Goal: Register for event/course

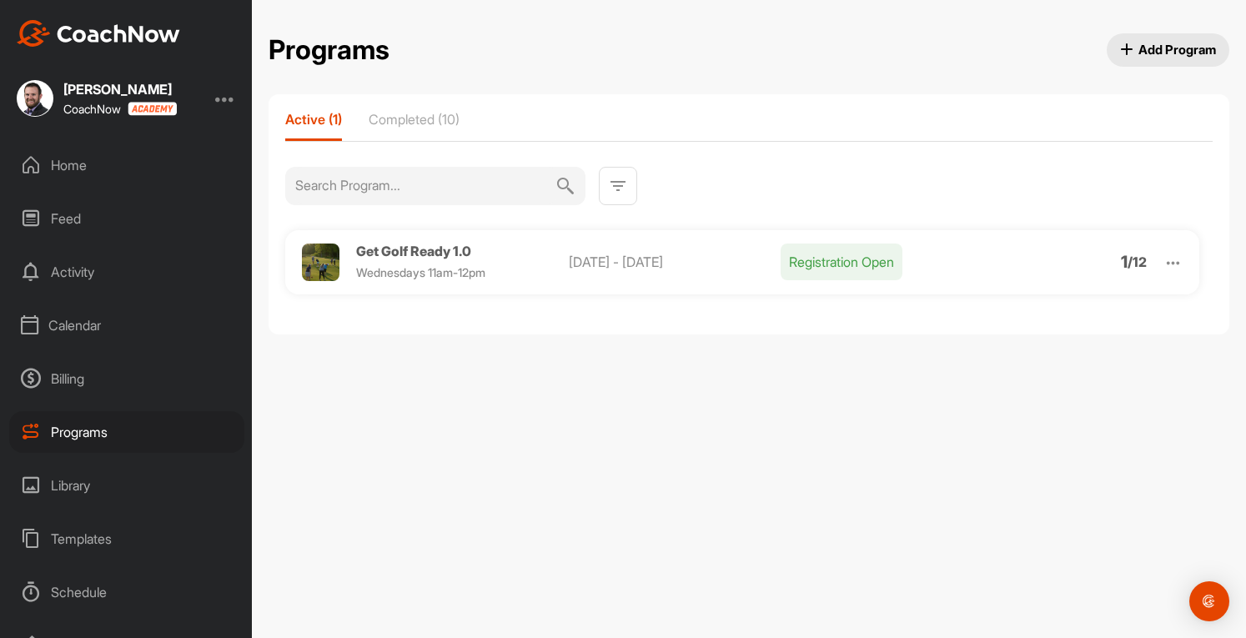
click at [459, 251] on span "Get Golf Ready 1.0" at bounding box center [413, 251] width 115 height 17
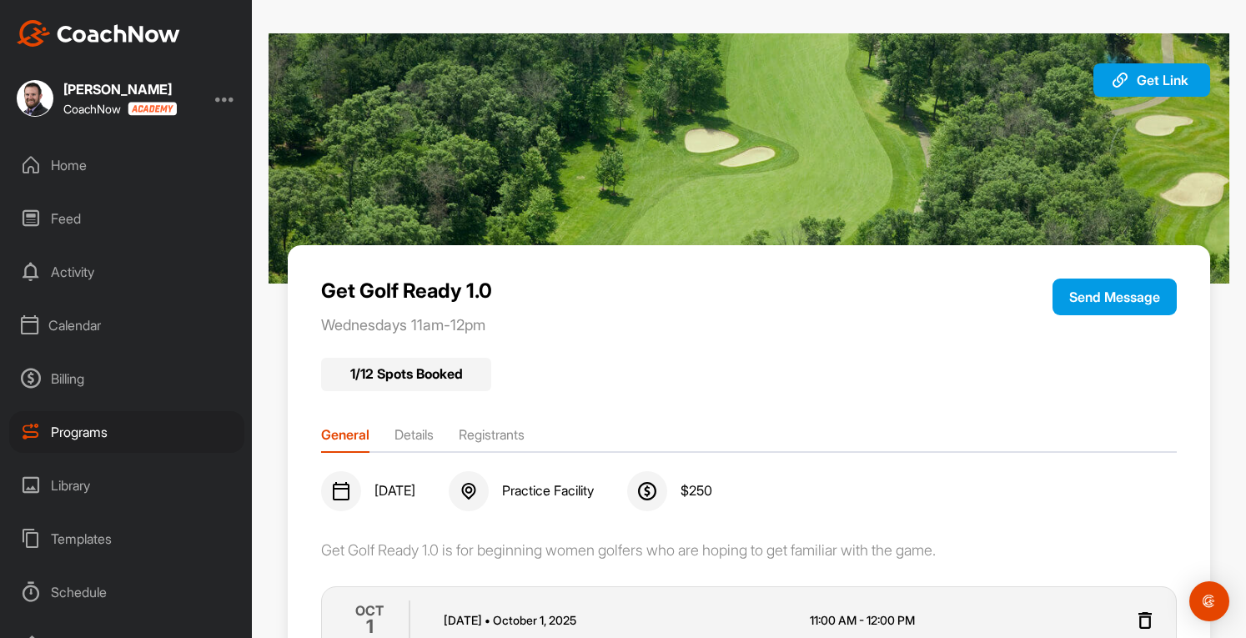
click at [73, 164] on div "Home" at bounding box center [126, 165] width 235 height 42
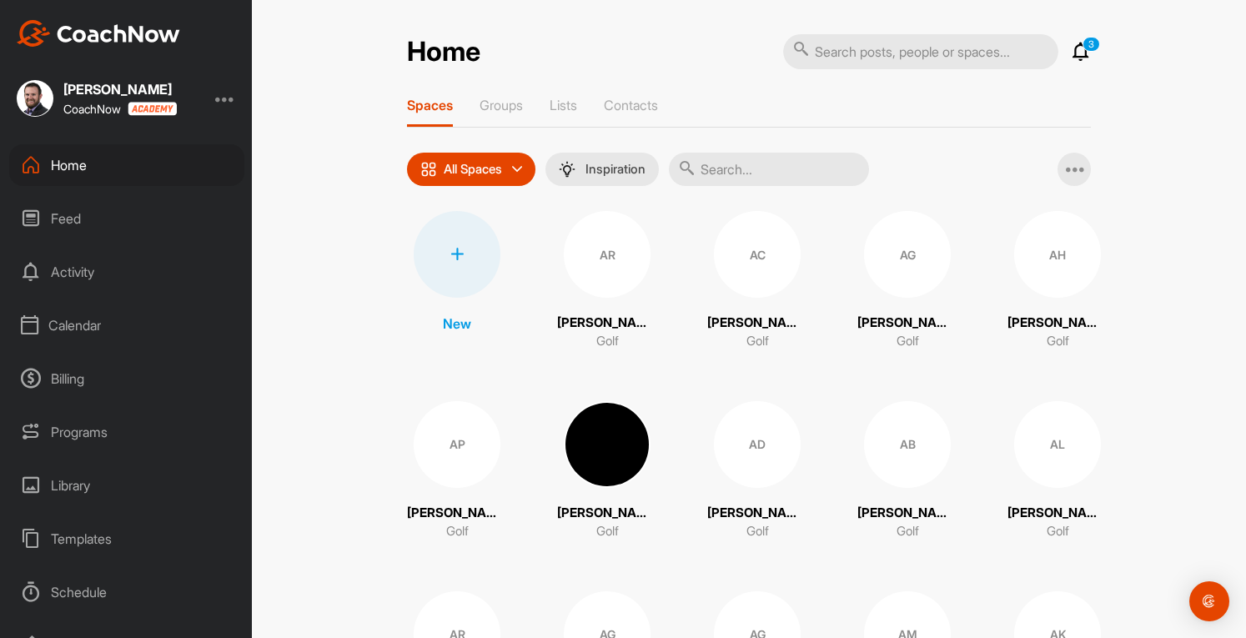
click at [444, 261] on div at bounding box center [457, 254] width 87 height 87
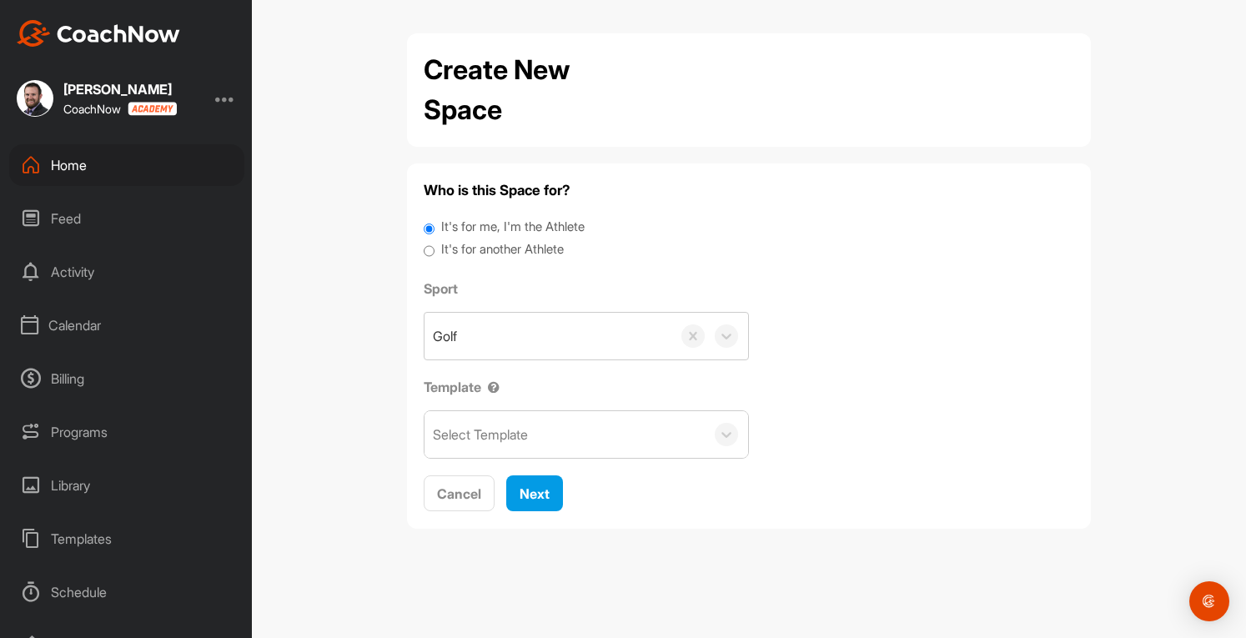
click at [438, 255] on div "It's for another Athlete" at bounding box center [749, 251] width 650 height 23
click at [434, 251] on div "It's for another Athlete" at bounding box center [749, 251] width 650 height 23
click at [431, 254] on input "It's for another Athlete" at bounding box center [429, 251] width 11 height 23
radio input "true"
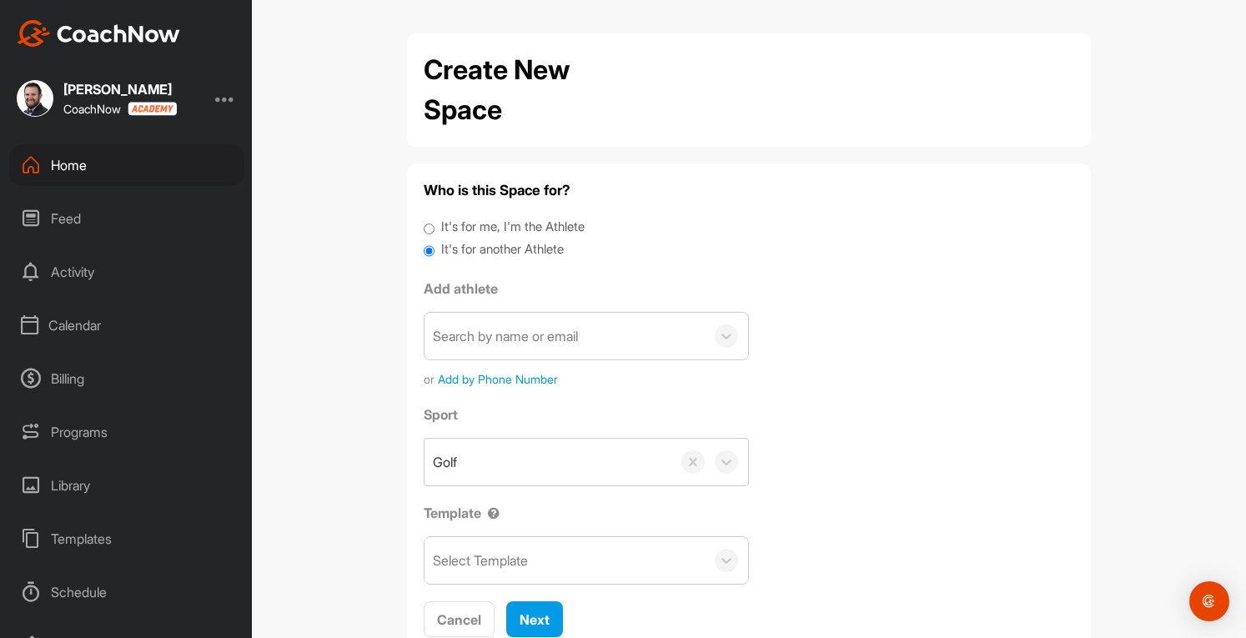
click at [510, 338] on div "Search by name or email" at bounding box center [505, 336] width 145 height 20
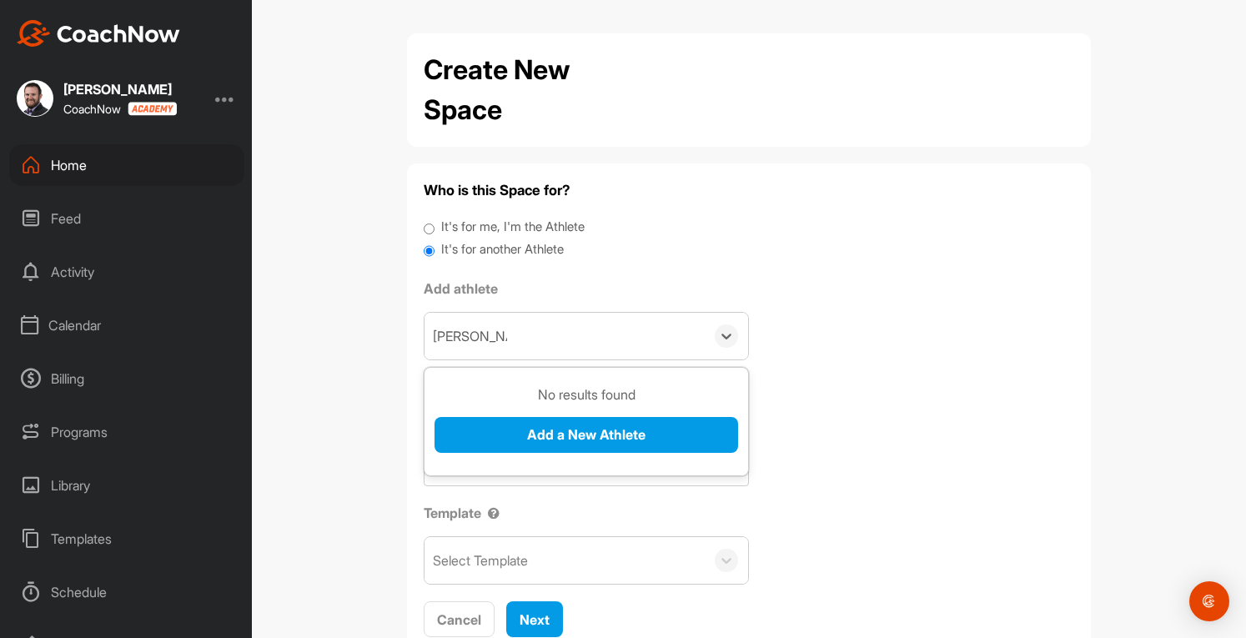
type input "John Hunter"
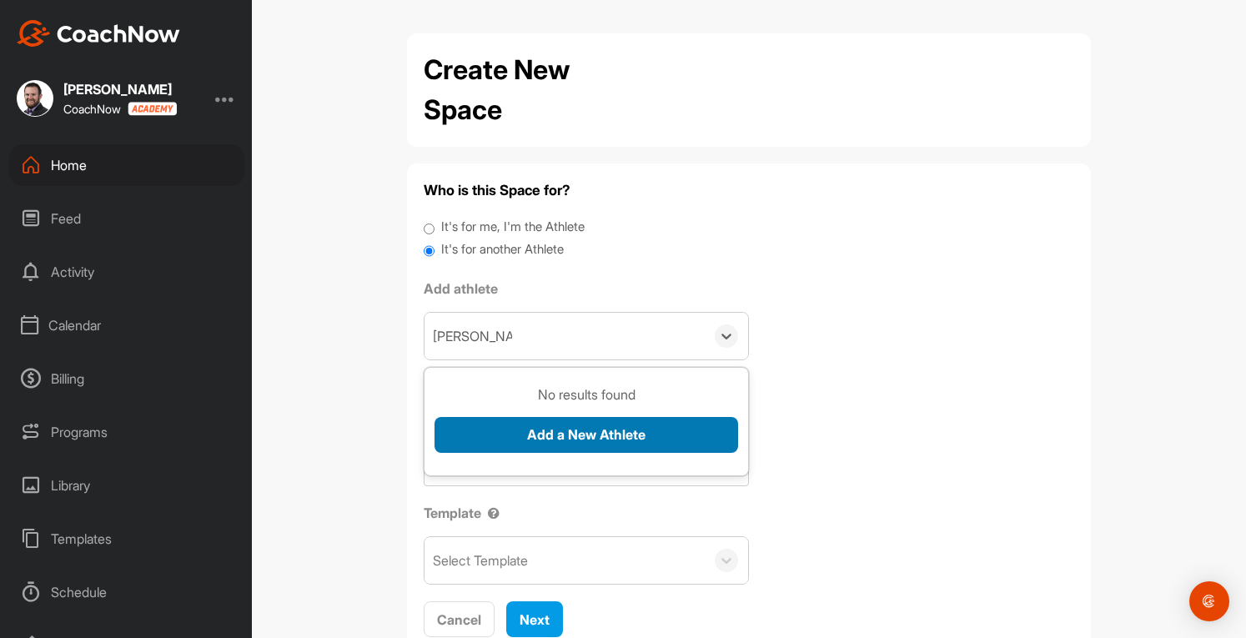
click at [581, 438] on button "Add a New Athlete" at bounding box center [585, 435] width 303 height 36
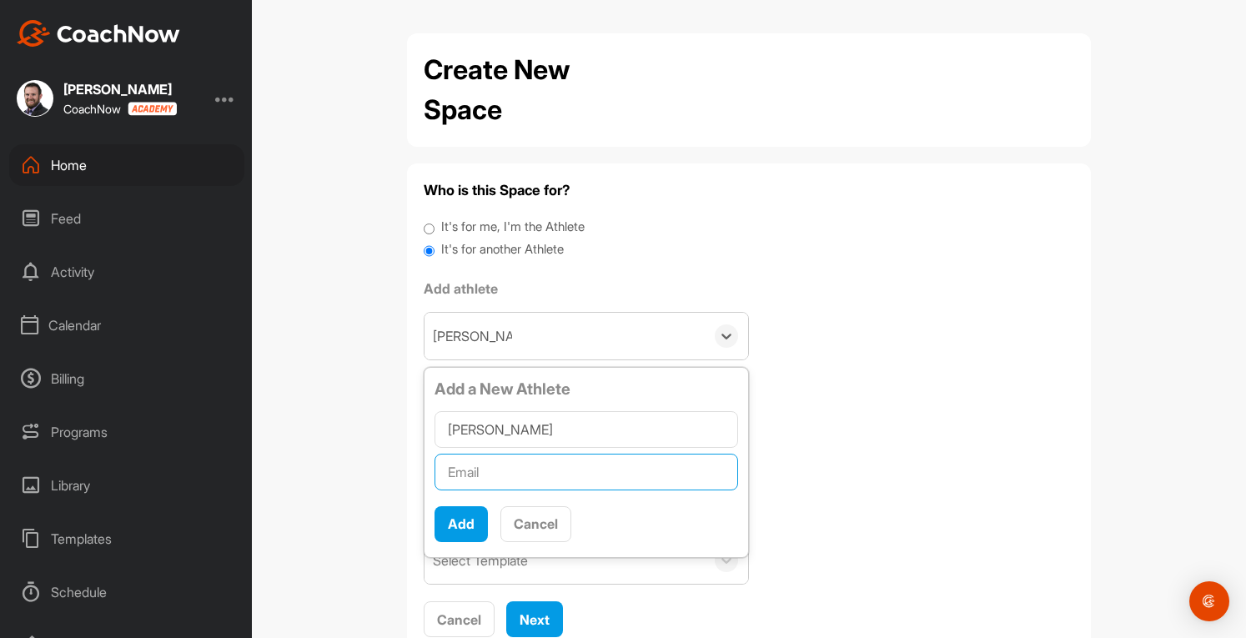
click at [486, 466] on input "text" at bounding box center [585, 472] width 303 height 37
paste input "huntclan47@gmail.com"
type input "huntclan47@gmail.com"
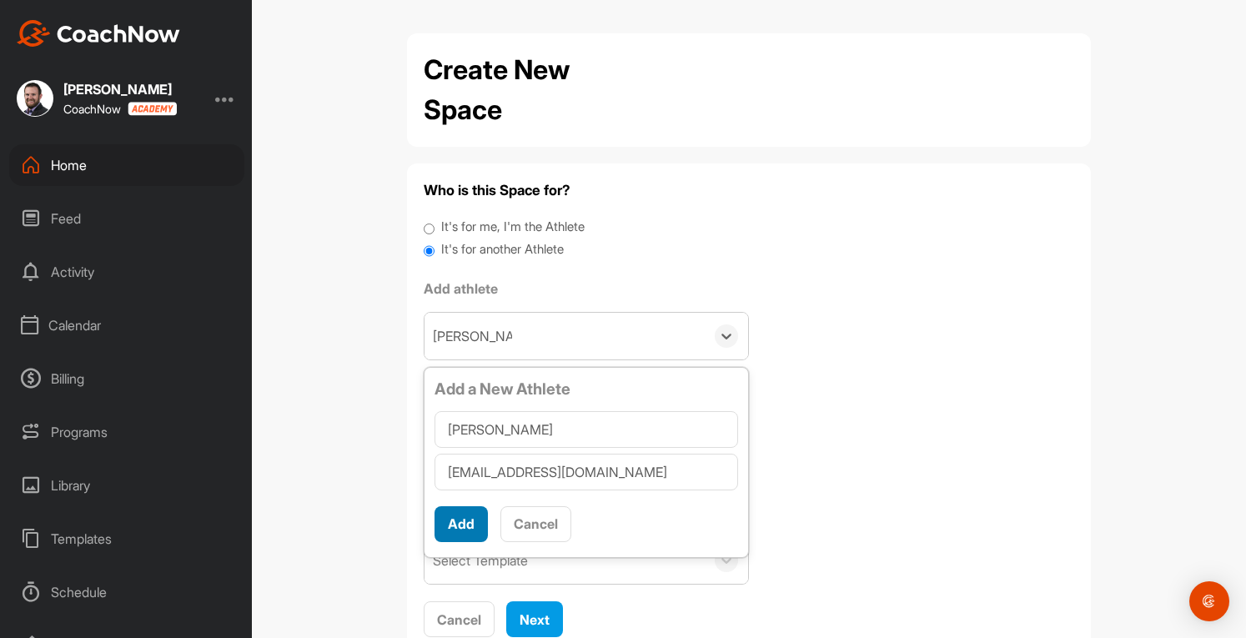
scroll to position [9, 0]
click at [469, 518] on button "Add" at bounding box center [460, 524] width 53 height 36
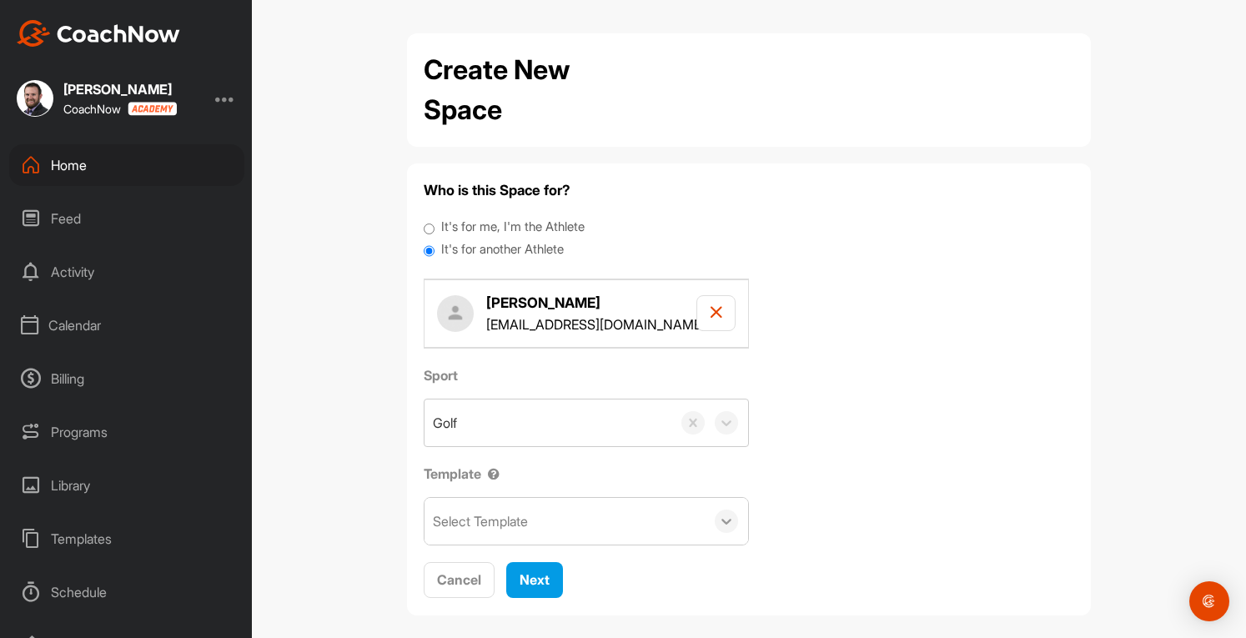
click at [715, 520] on div at bounding box center [726, 520] width 23 height 23
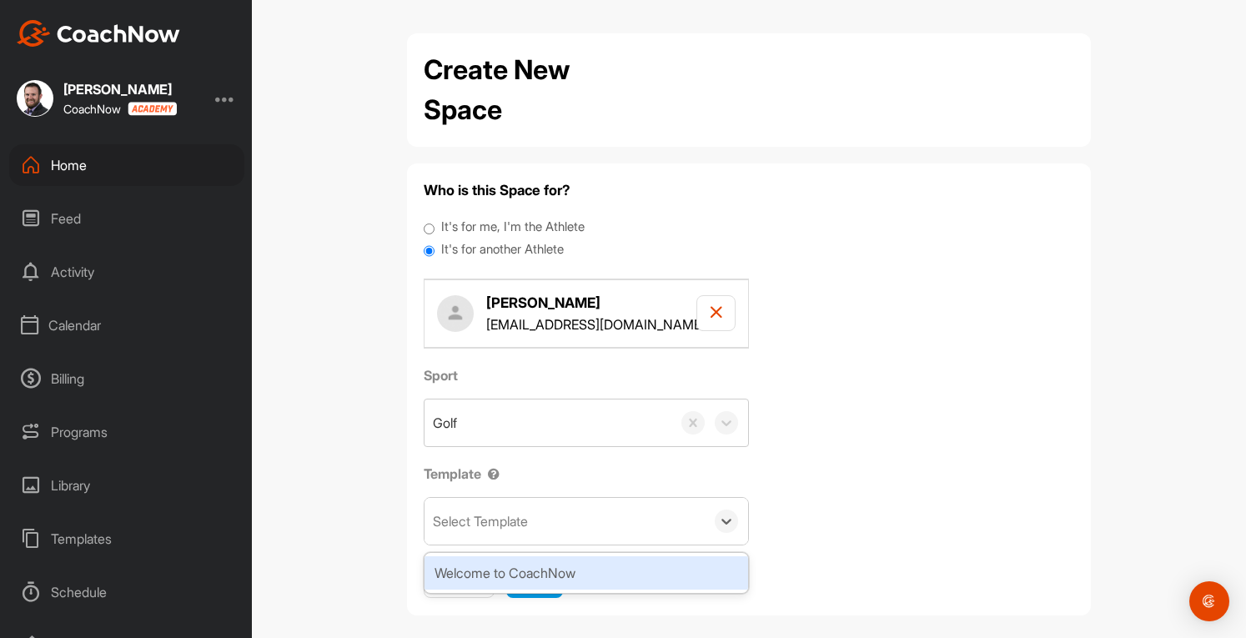
click at [549, 569] on div "Welcome to CoachNow" at bounding box center [585, 572] width 323 height 33
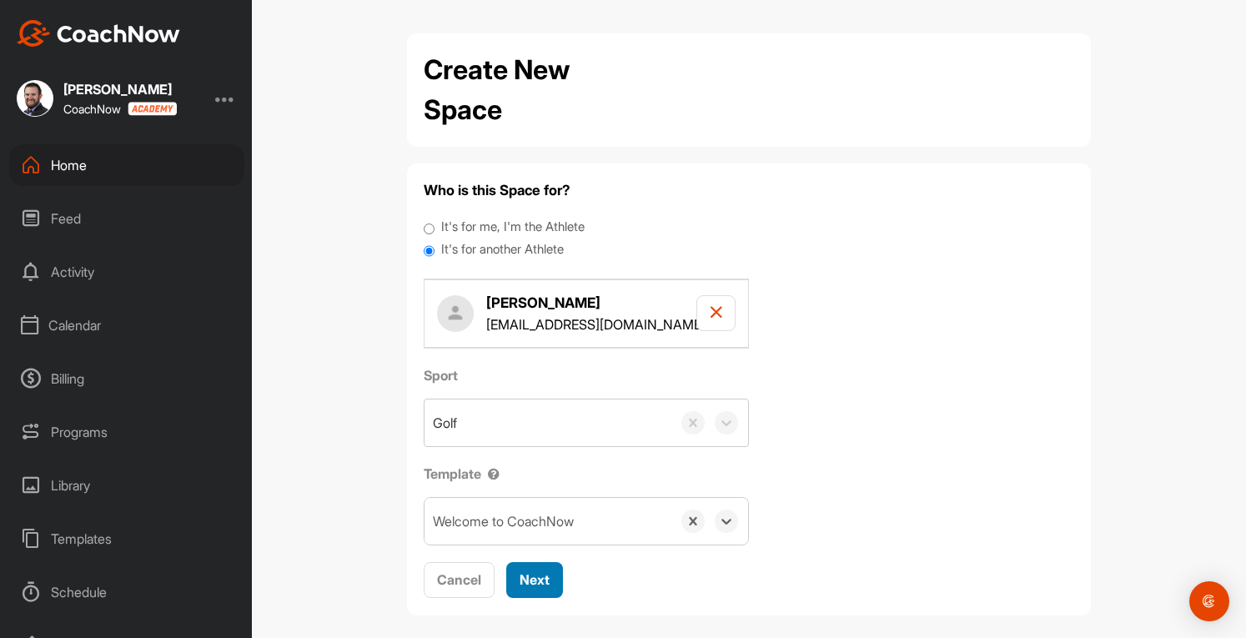
click at [528, 579] on span "Next" at bounding box center [534, 579] width 30 height 17
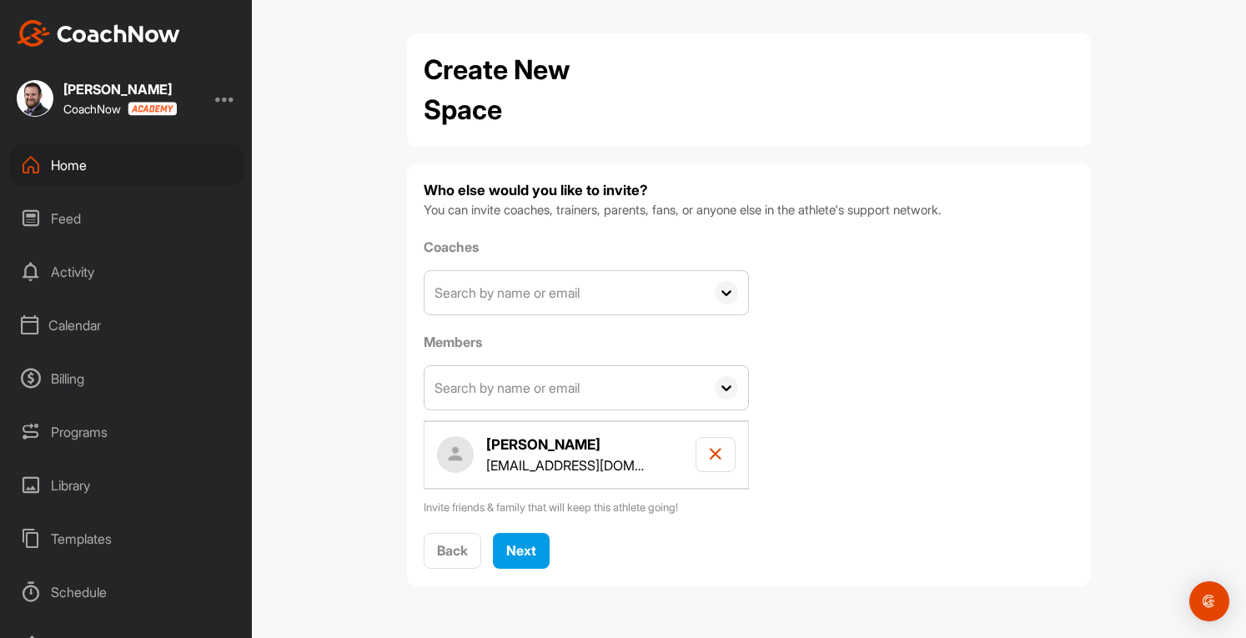
click at [720, 288] on icon at bounding box center [726, 292] width 23 height 23
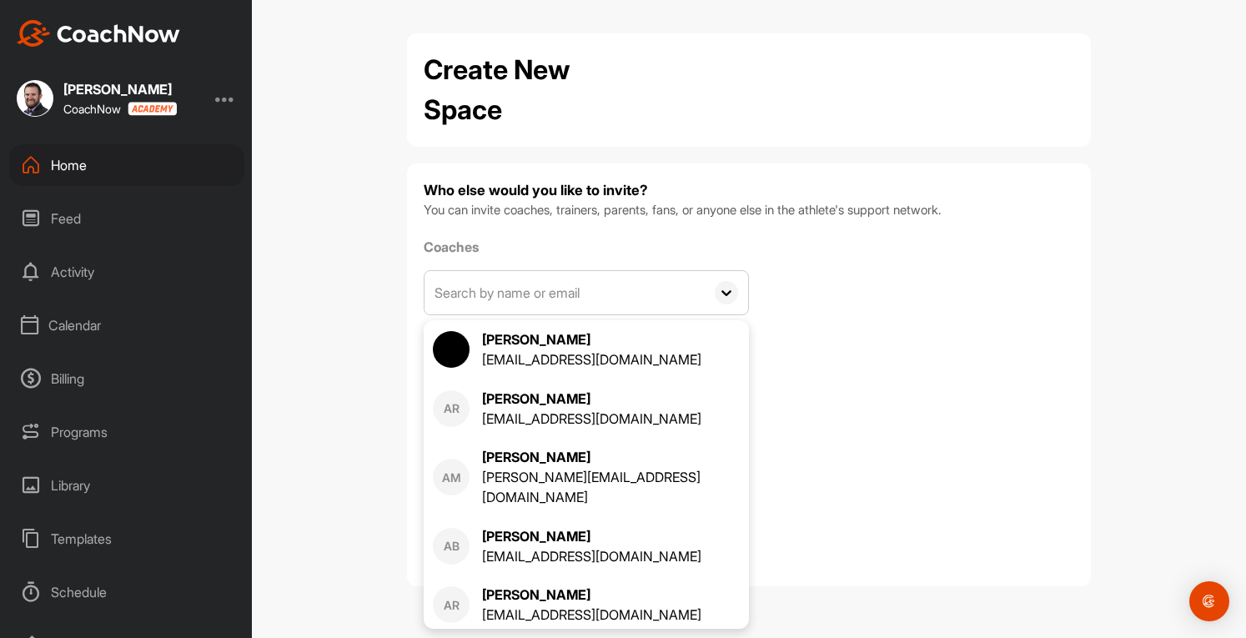
click at [599, 296] on input "text" at bounding box center [564, 292] width 280 height 43
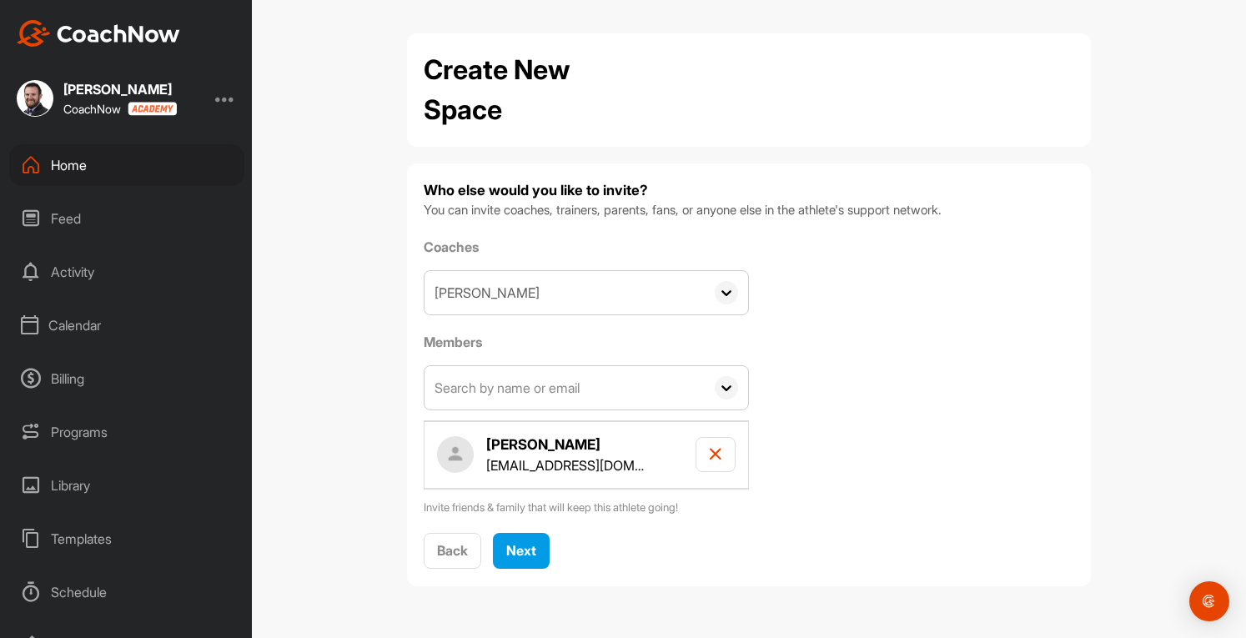
type input "ostler"
click at [804, 302] on div "Coaches ostler No options Add a New Coach Members Albert Chien alchientcg@gmail…" at bounding box center [749, 376] width 650 height 279
drag, startPoint x: 633, startPoint y: 295, endPoint x: 364, endPoint y: 288, distance: 269.4
click at [364, 288] on div "Create New Space Who else would you like to invite? You can invite coaches, tra…" at bounding box center [749, 319] width 994 height 638
click at [534, 544] on span "Next" at bounding box center [521, 550] width 30 height 17
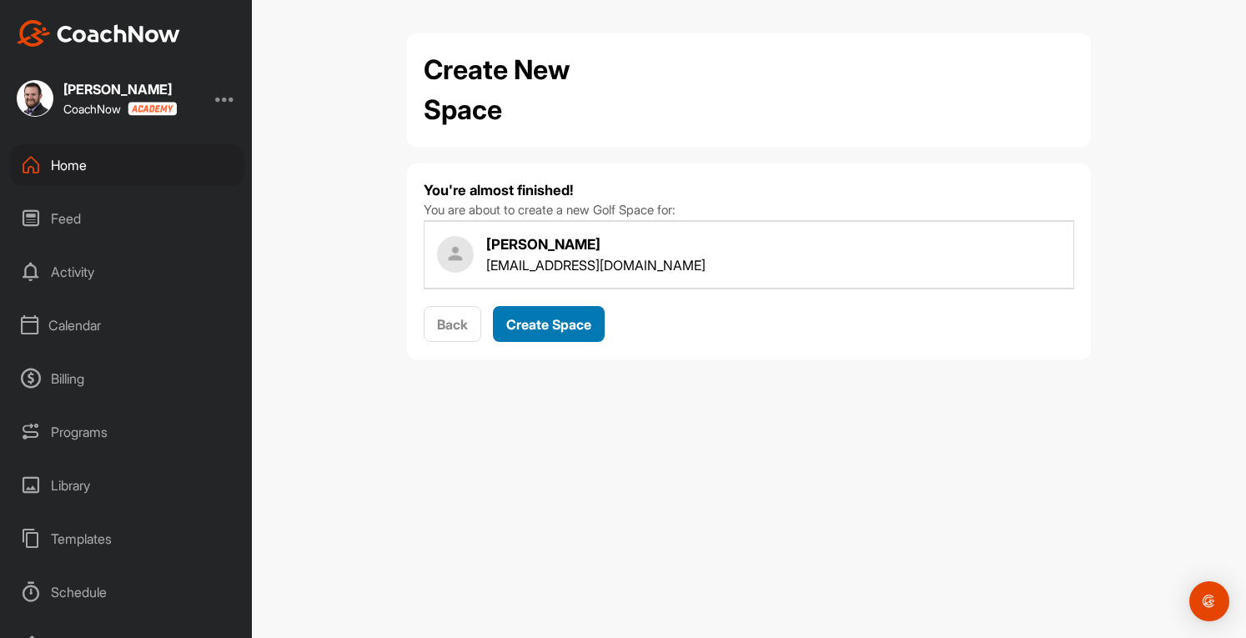
click at [568, 325] on span "Create Space" at bounding box center [548, 324] width 85 height 17
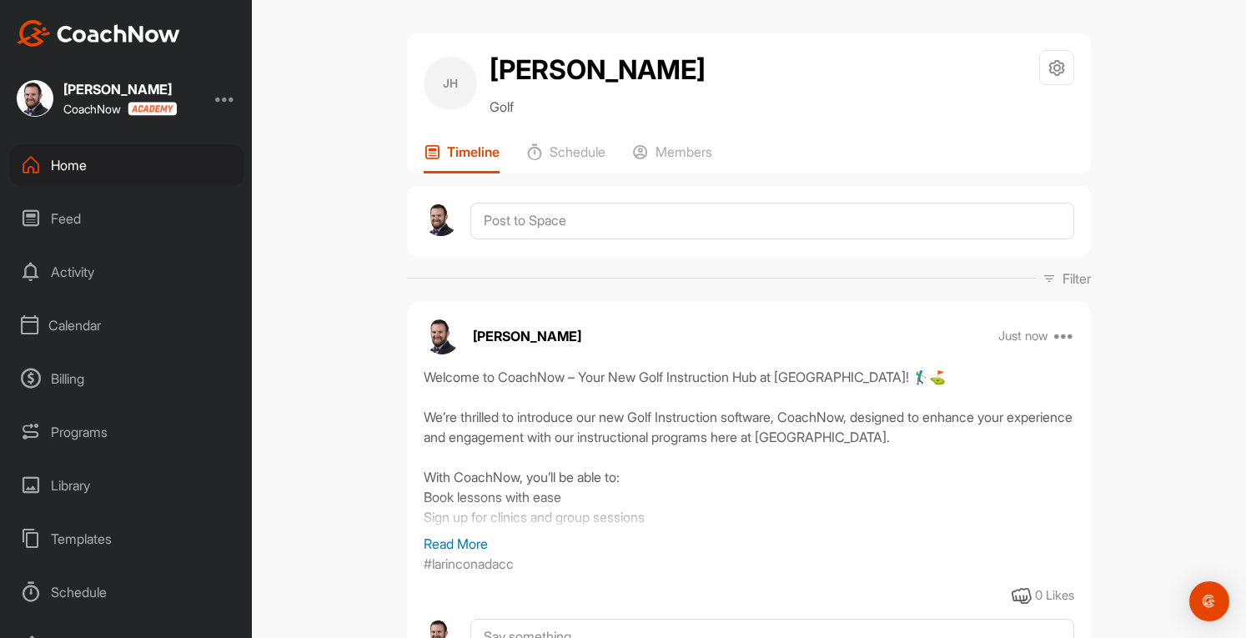
click at [78, 171] on div "Home" at bounding box center [126, 165] width 235 height 42
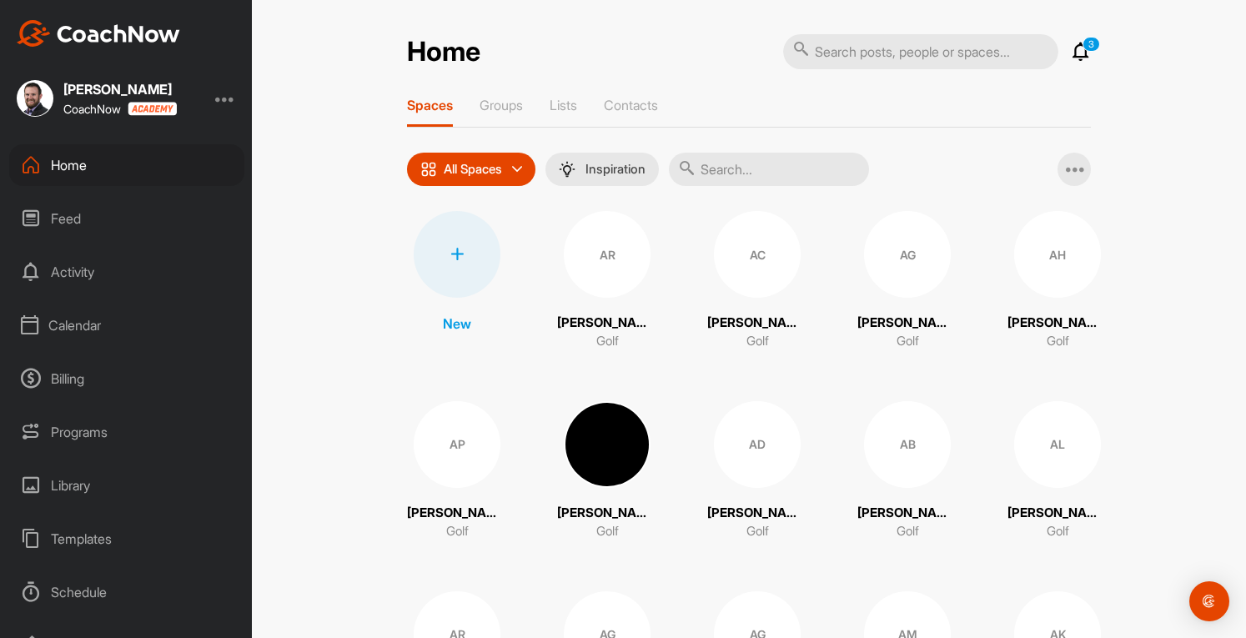
click at [447, 265] on div at bounding box center [457, 254] width 87 height 87
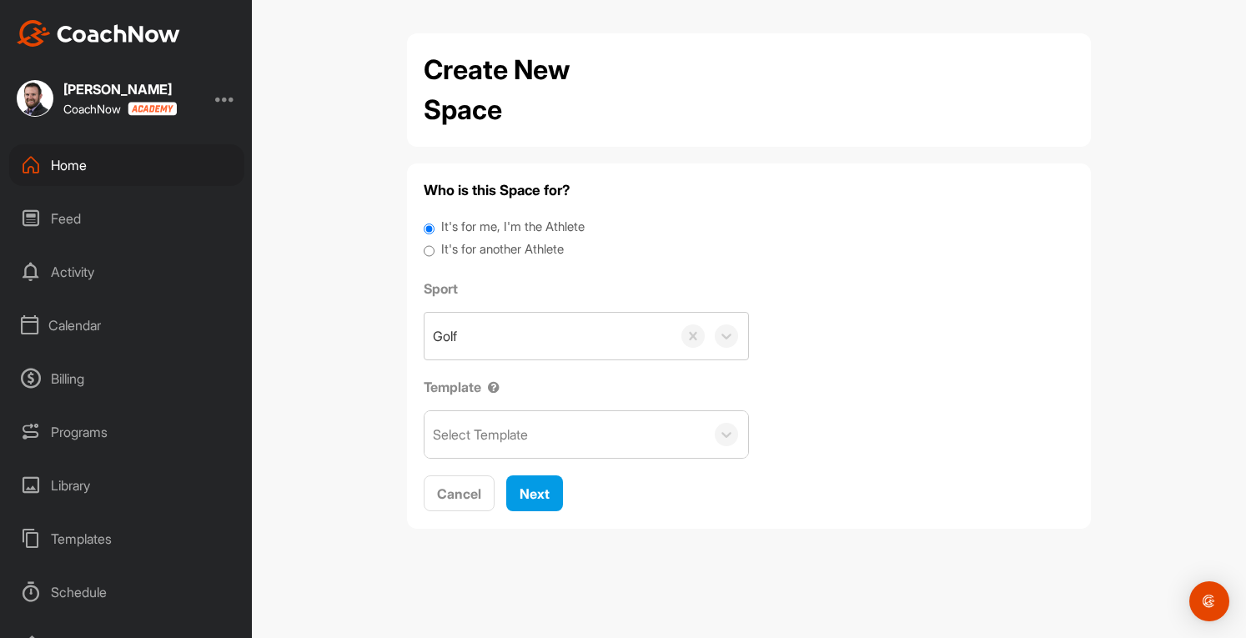
click at [472, 254] on label "It's for another Athlete" at bounding box center [502, 249] width 123 height 19
click at [434, 254] on input "It's for another Athlete" at bounding box center [429, 251] width 11 height 23
radio input "true"
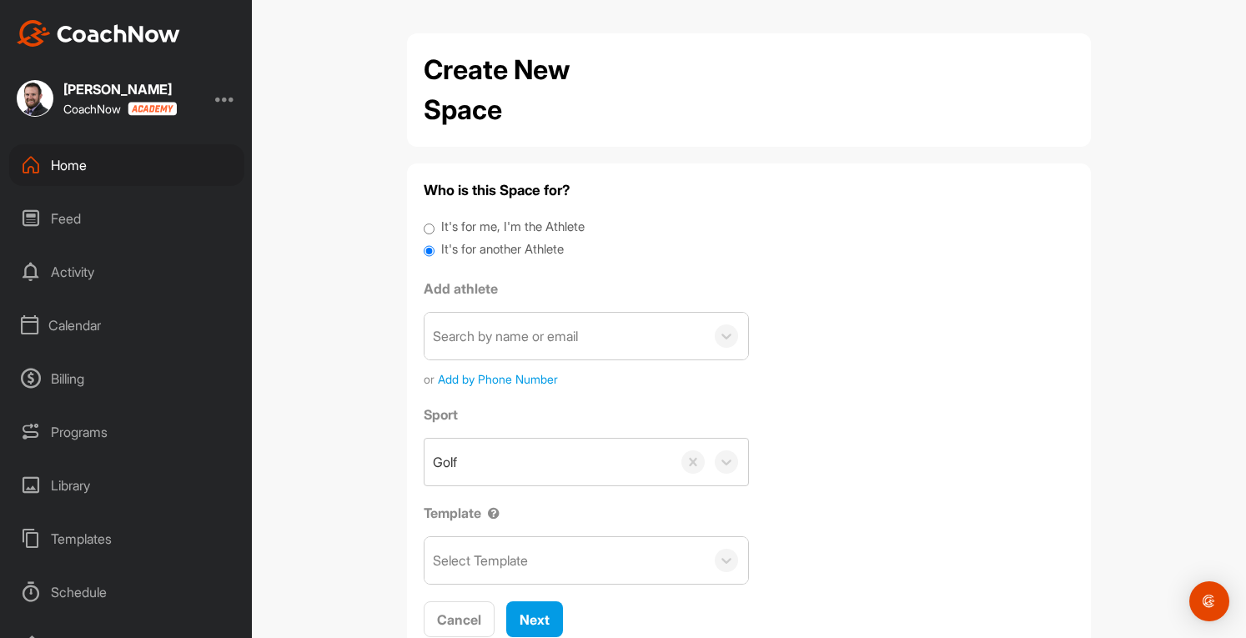
click at [578, 338] on div "Search by name or email" at bounding box center [505, 336] width 145 height 20
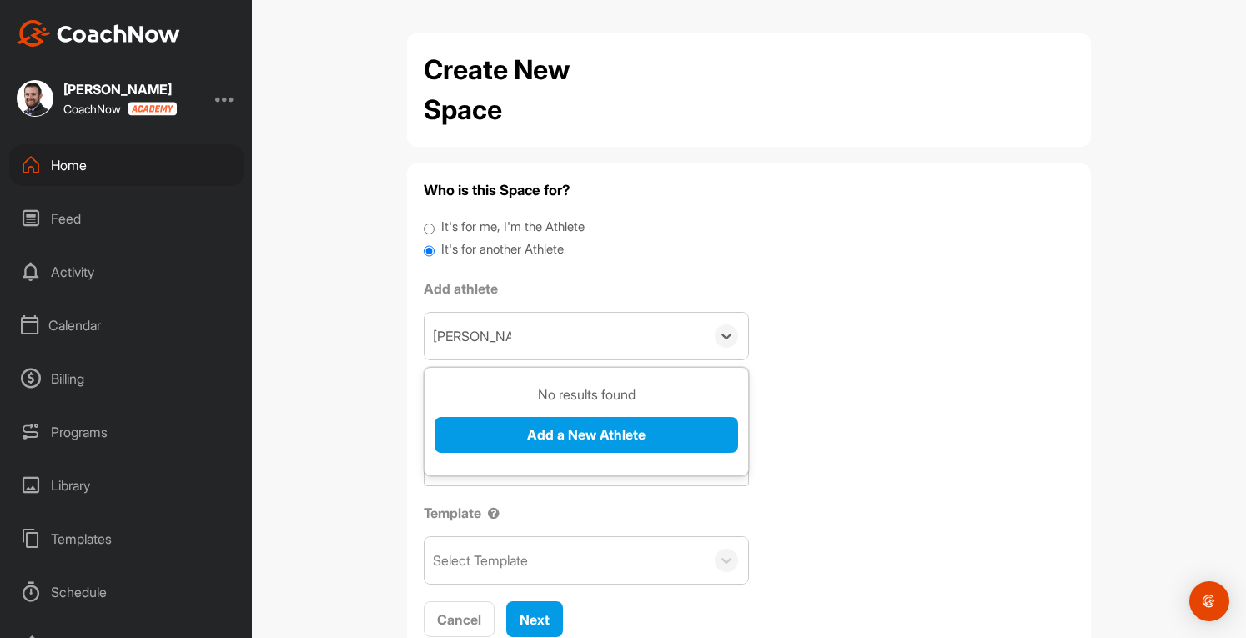
type input "Lorna Hunter"
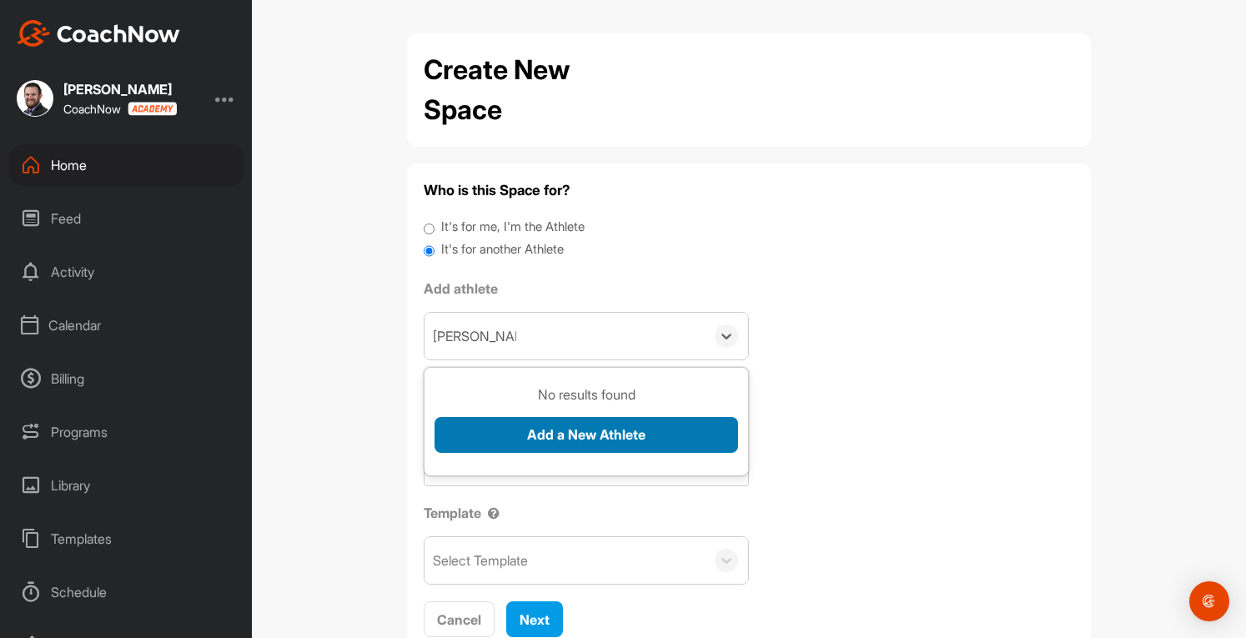
click at [564, 429] on button "Add a New Athlete" at bounding box center [585, 435] width 303 height 36
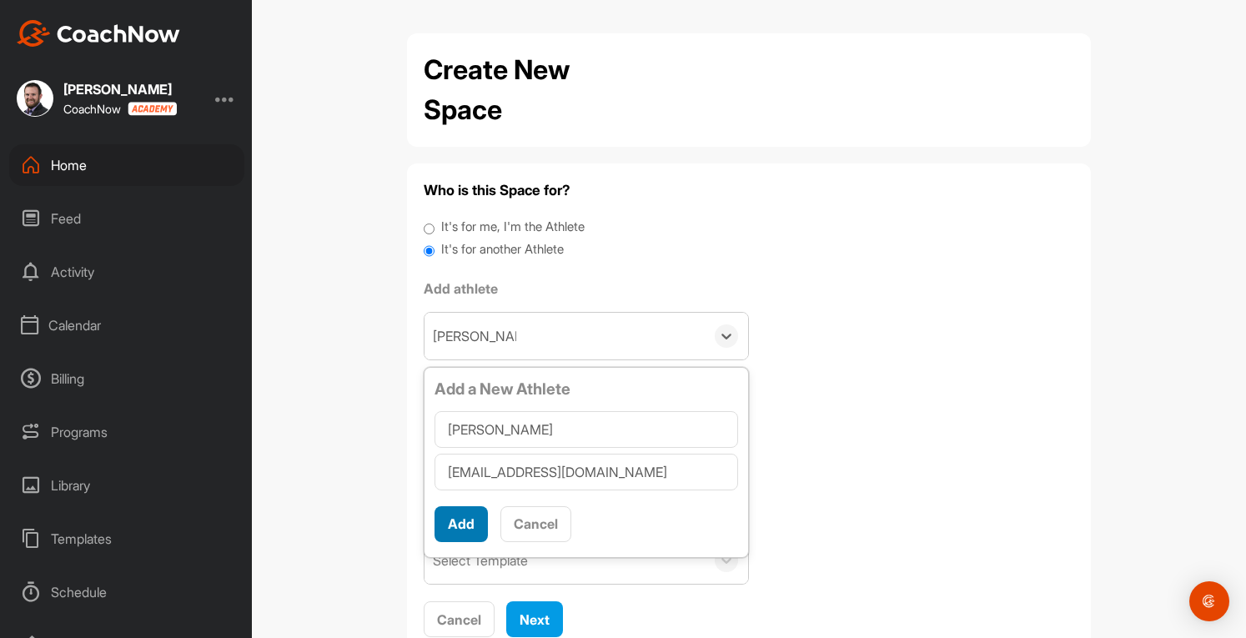
type input "lornahunter4730@gmail.com"
click at [459, 523] on button "Add" at bounding box center [460, 524] width 53 height 36
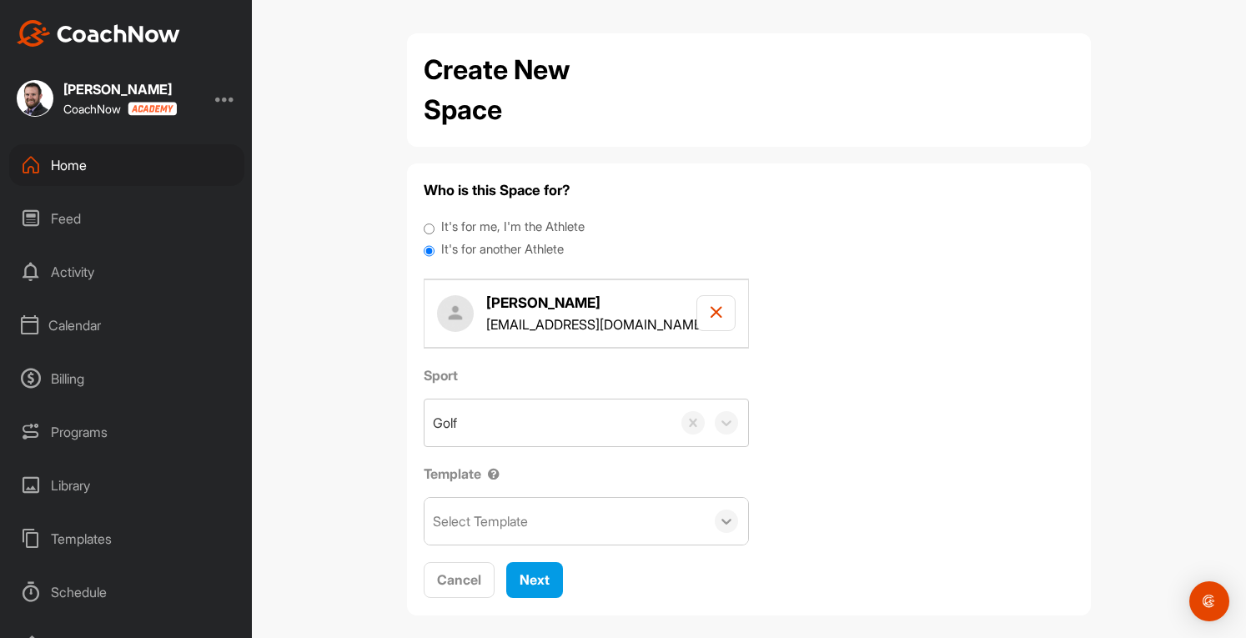
click at [722, 524] on icon at bounding box center [726, 521] width 17 height 17
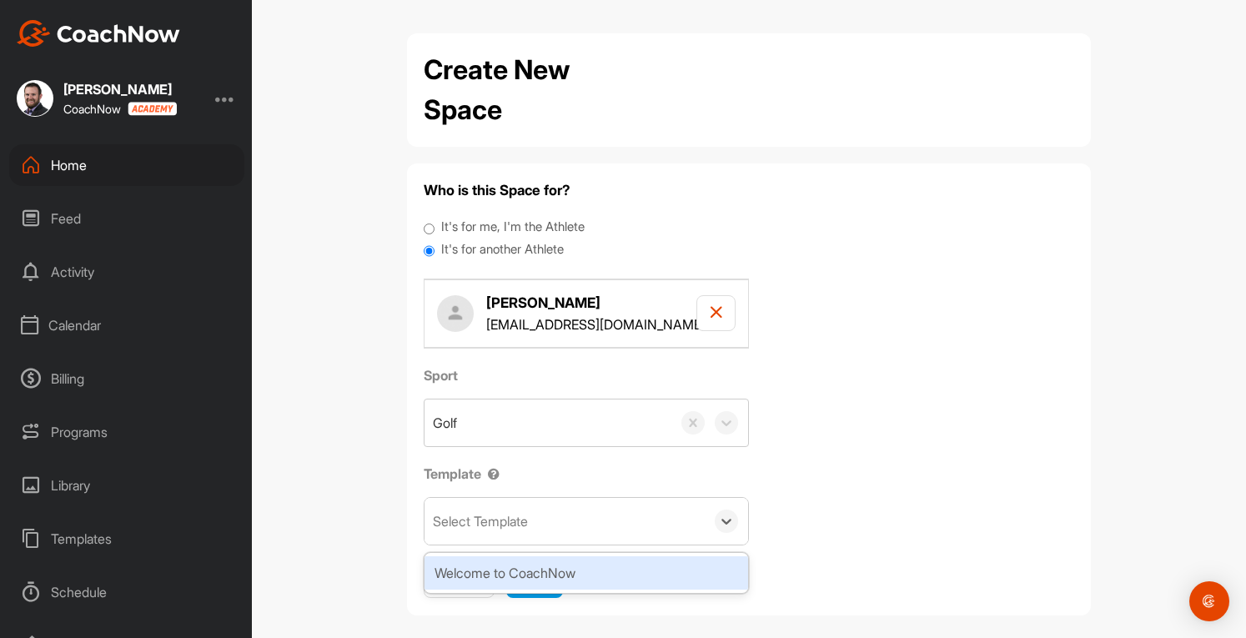
click at [539, 568] on div "Welcome to CoachNow" at bounding box center [585, 572] width 323 height 33
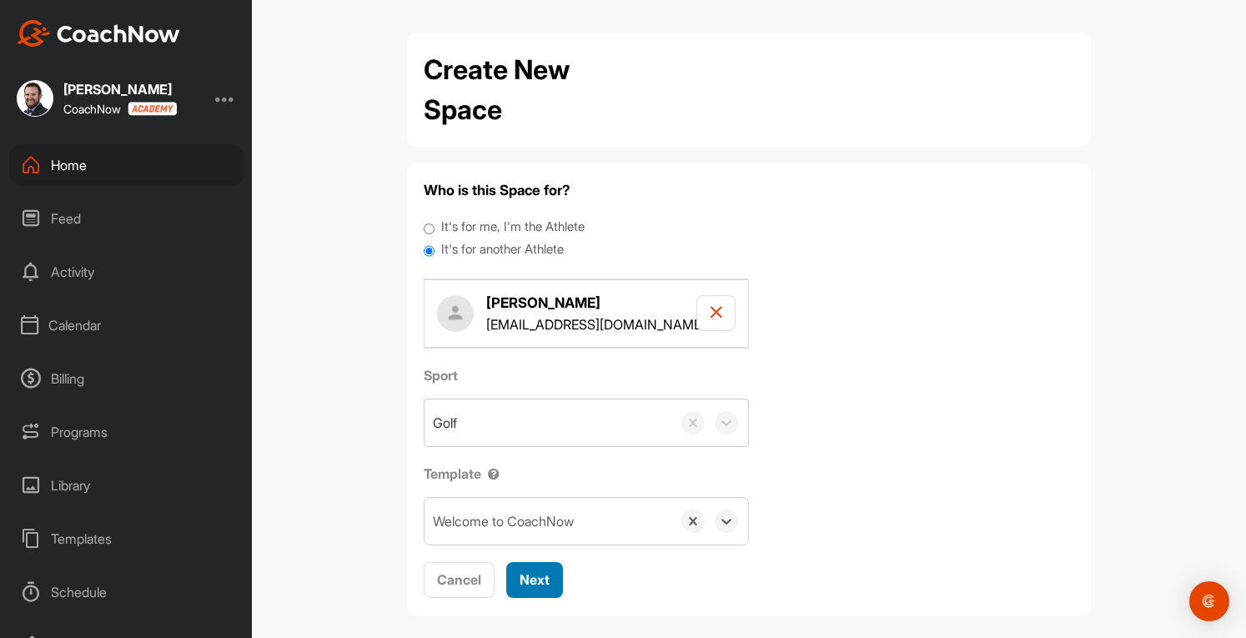
click at [529, 576] on span "Next" at bounding box center [534, 579] width 30 height 17
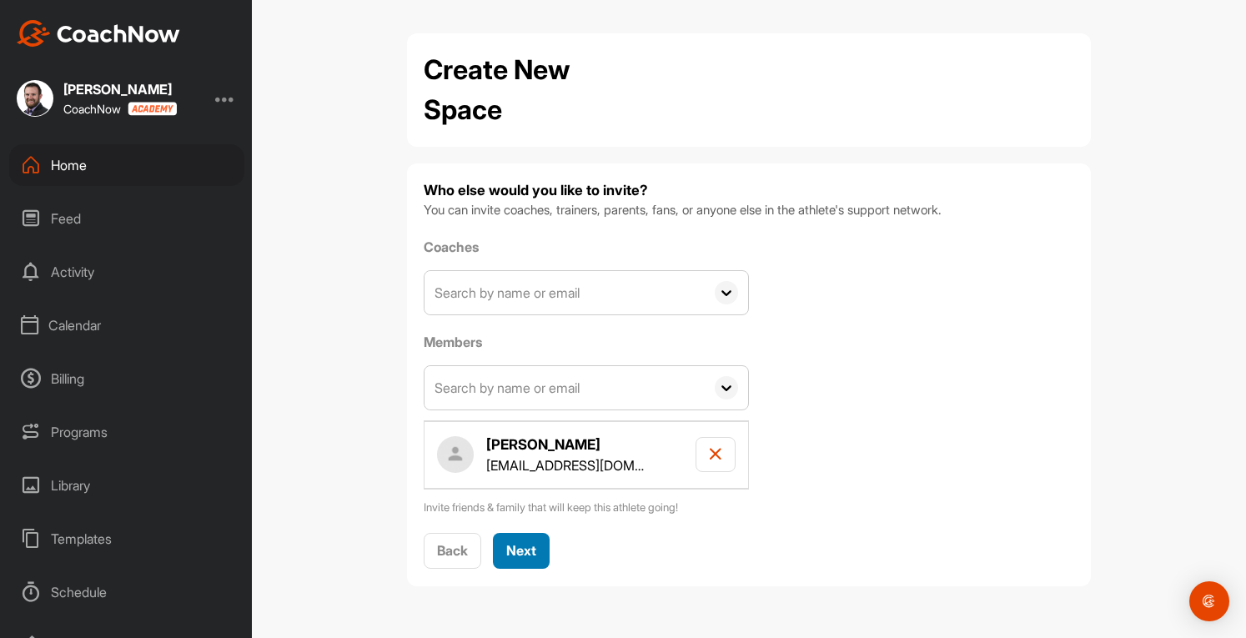
click at [527, 547] on span "Next" at bounding box center [521, 550] width 30 height 17
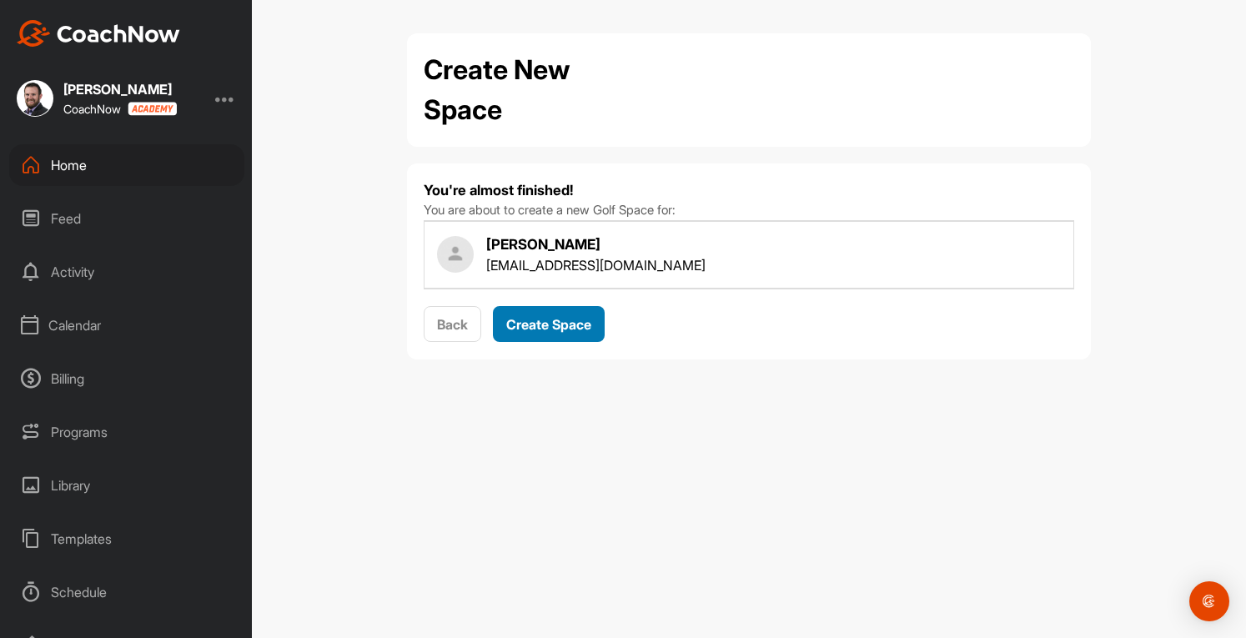
click at [548, 326] on span "Create Space" at bounding box center [548, 324] width 85 height 17
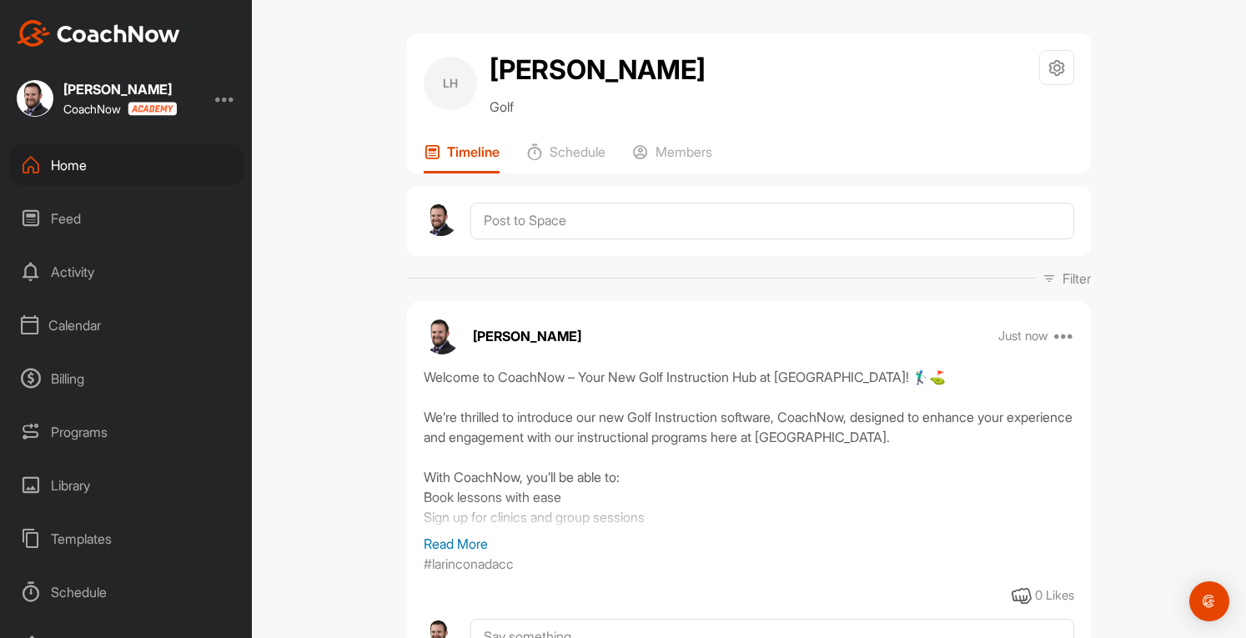
click at [81, 433] on div "Programs" at bounding box center [126, 432] width 235 height 42
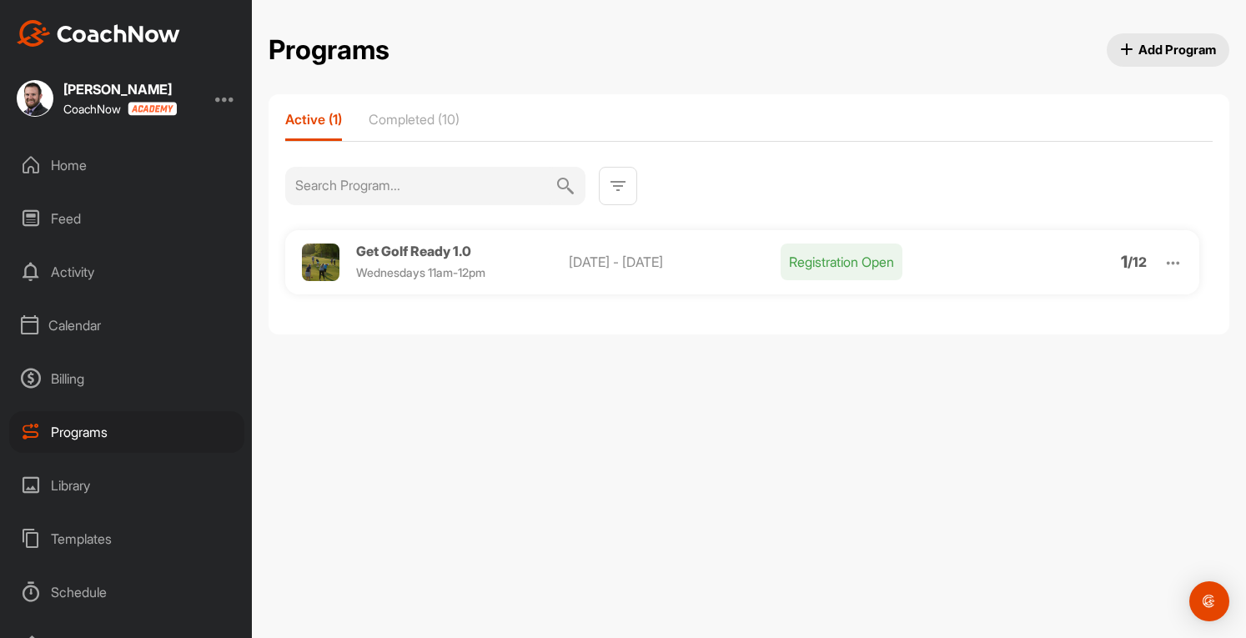
click at [439, 249] on span "Get Golf Ready 1.0" at bounding box center [413, 251] width 115 height 17
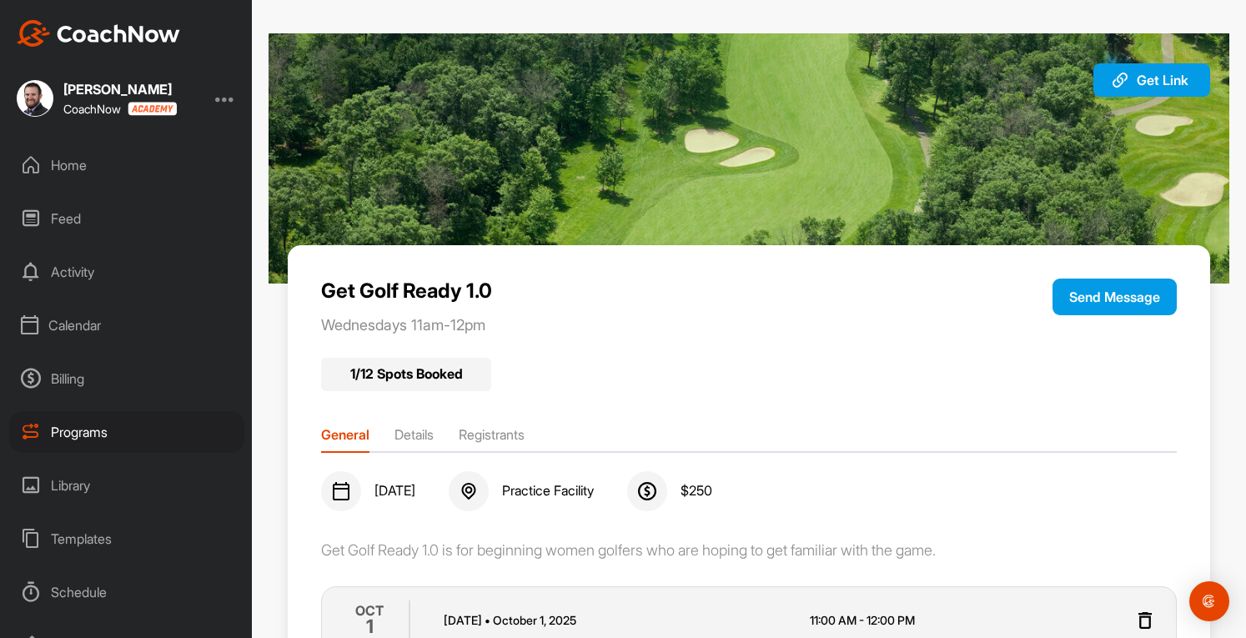
click at [502, 417] on div "Get Golf Ready 1.0 Wednesdays 11am-12pm Send Message 1 / 12 Spots Booked Genera…" at bounding box center [749, 589] width 922 height 688
click at [499, 442] on li "Registrants" at bounding box center [492, 437] width 66 height 27
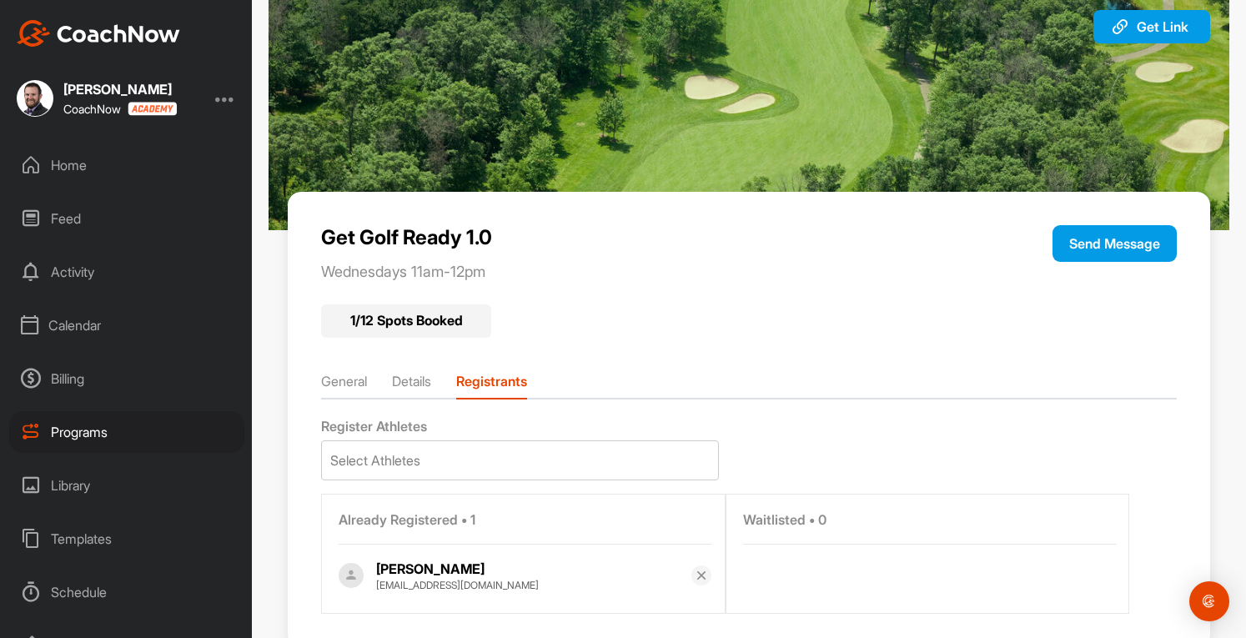
scroll to position [100, 0]
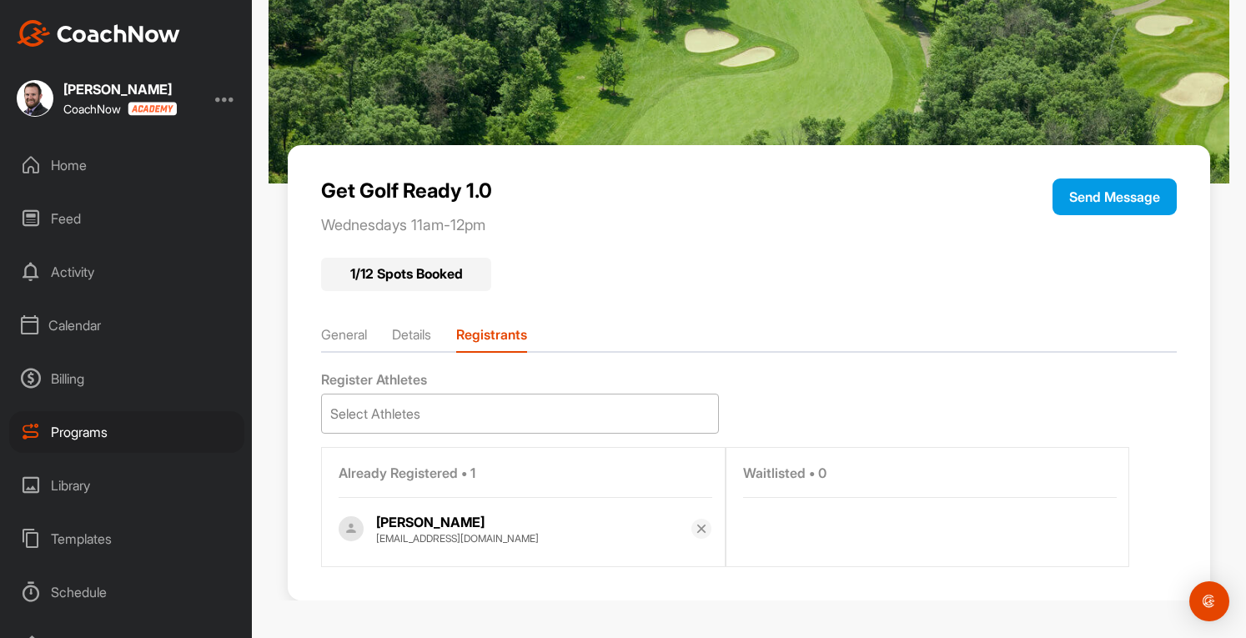
click at [452, 412] on div "Select Athletes" at bounding box center [520, 413] width 396 height 38
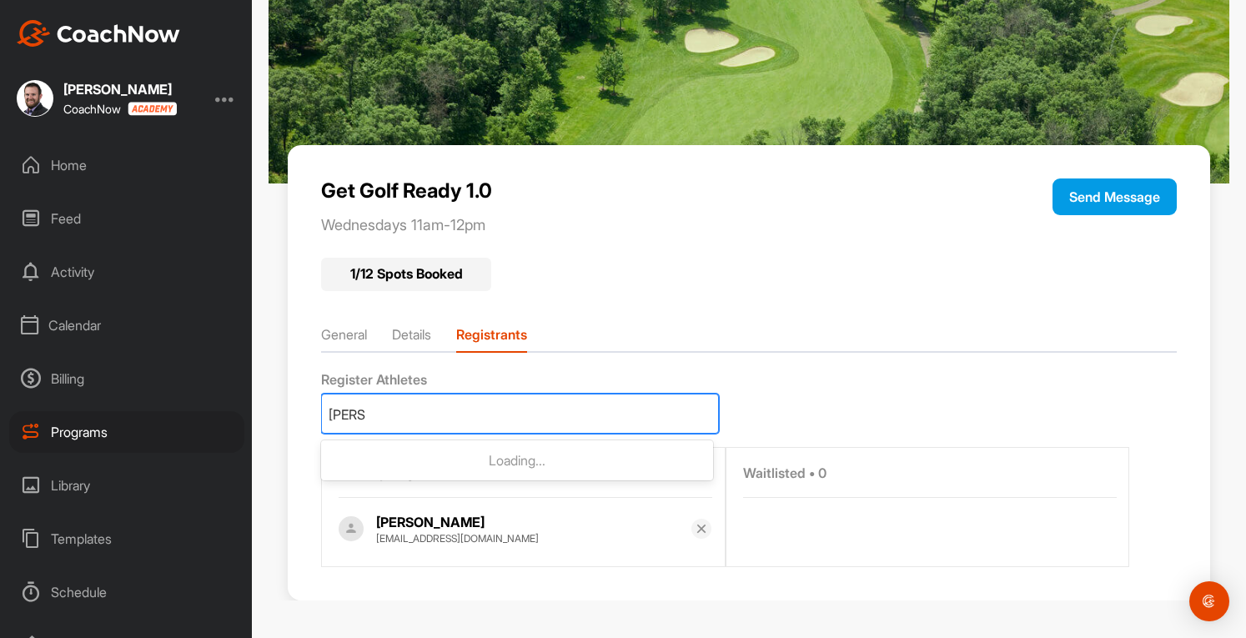
type input "hunter"
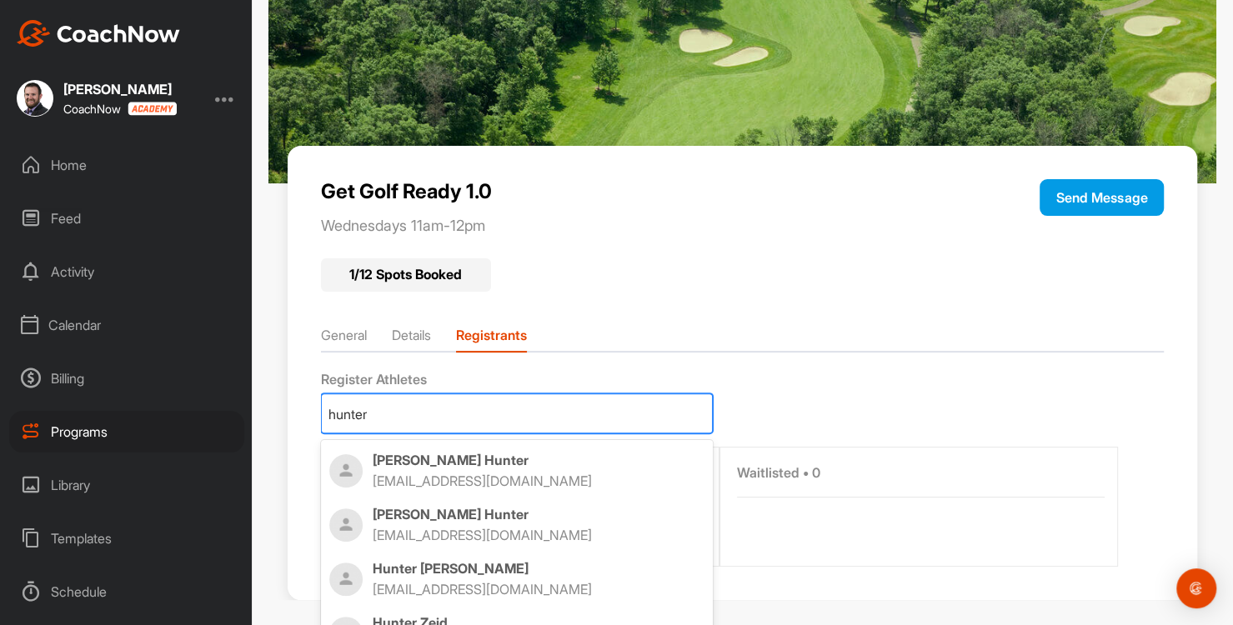
click at [477, 530] on p "lornahunter4730@gmail.com" at bounding box center [522, 535] width 298 height 17
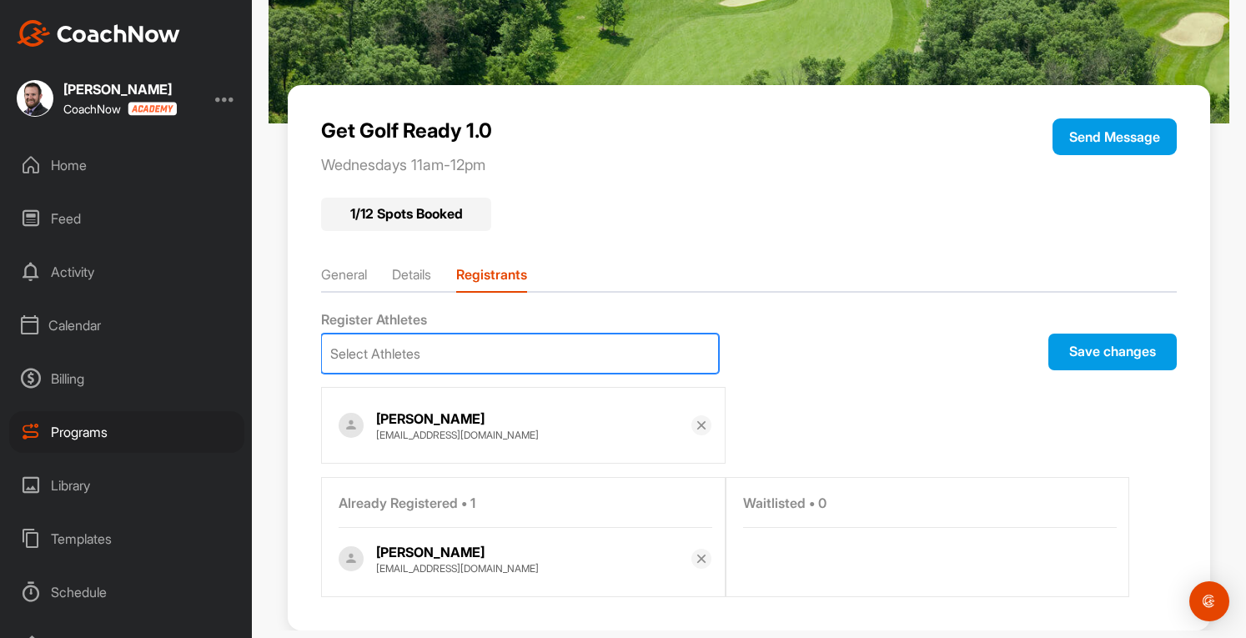
scroll to position [183, 0]
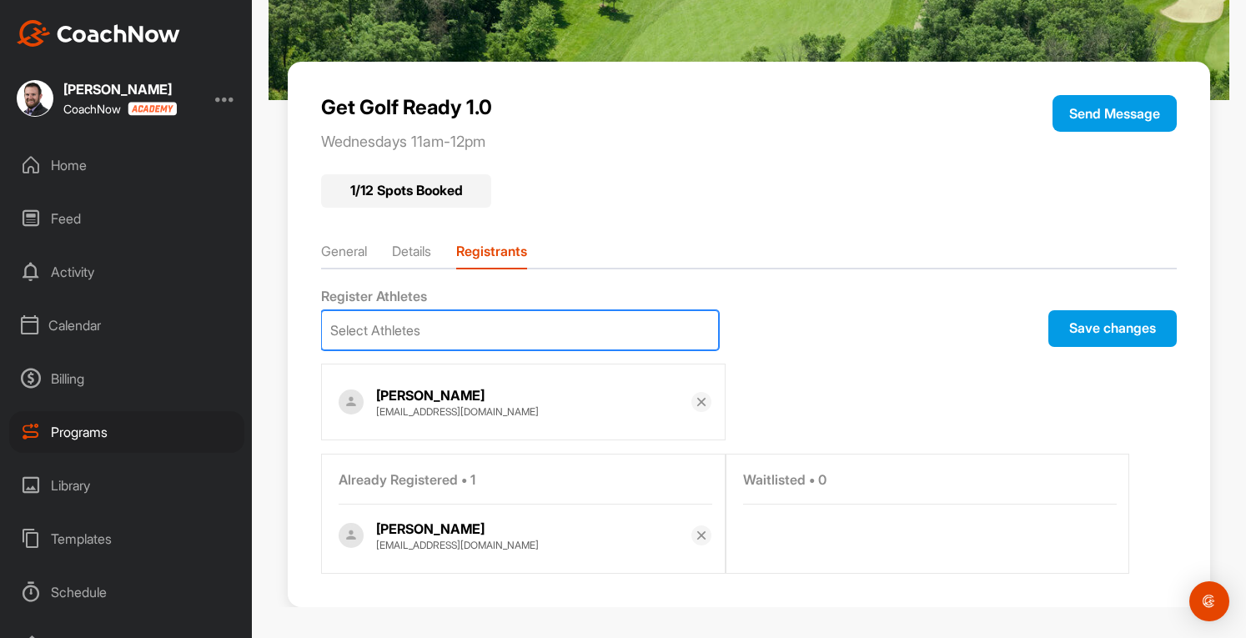
click at [1094, 336] on button "Save changes" at bounding box center [1112, 328] width 128 height 37
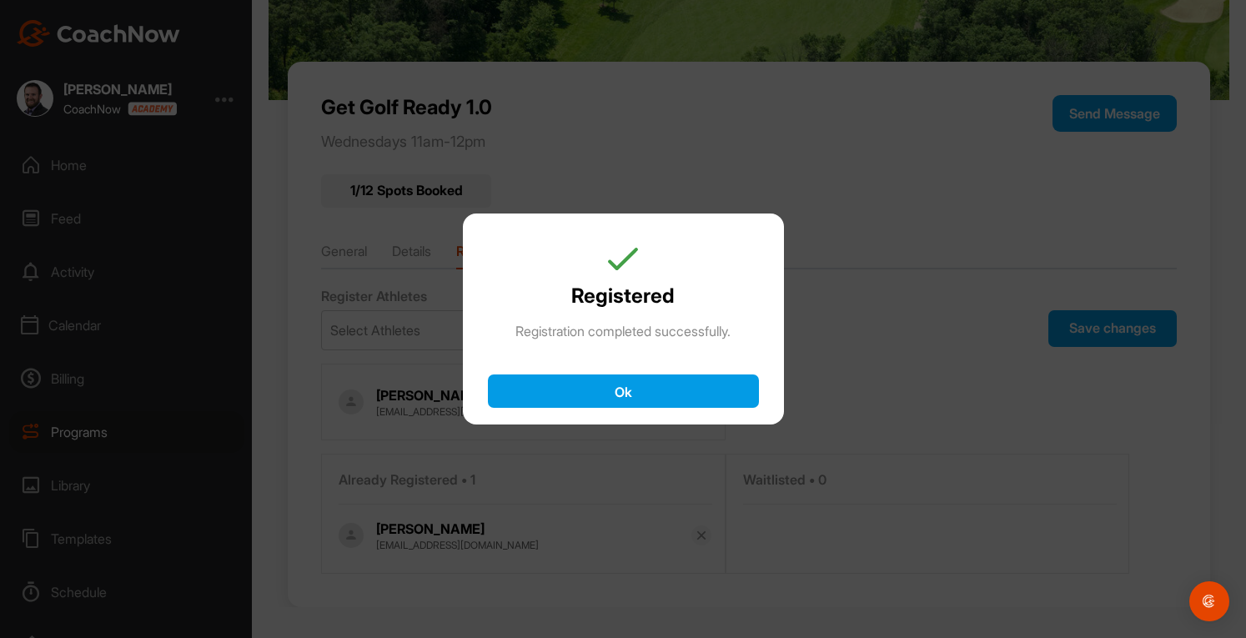
click at [589, 393] on button "Ok" at bounding box center [623, 390] width 271 height 33
